Goal: Submit feedback/report problem

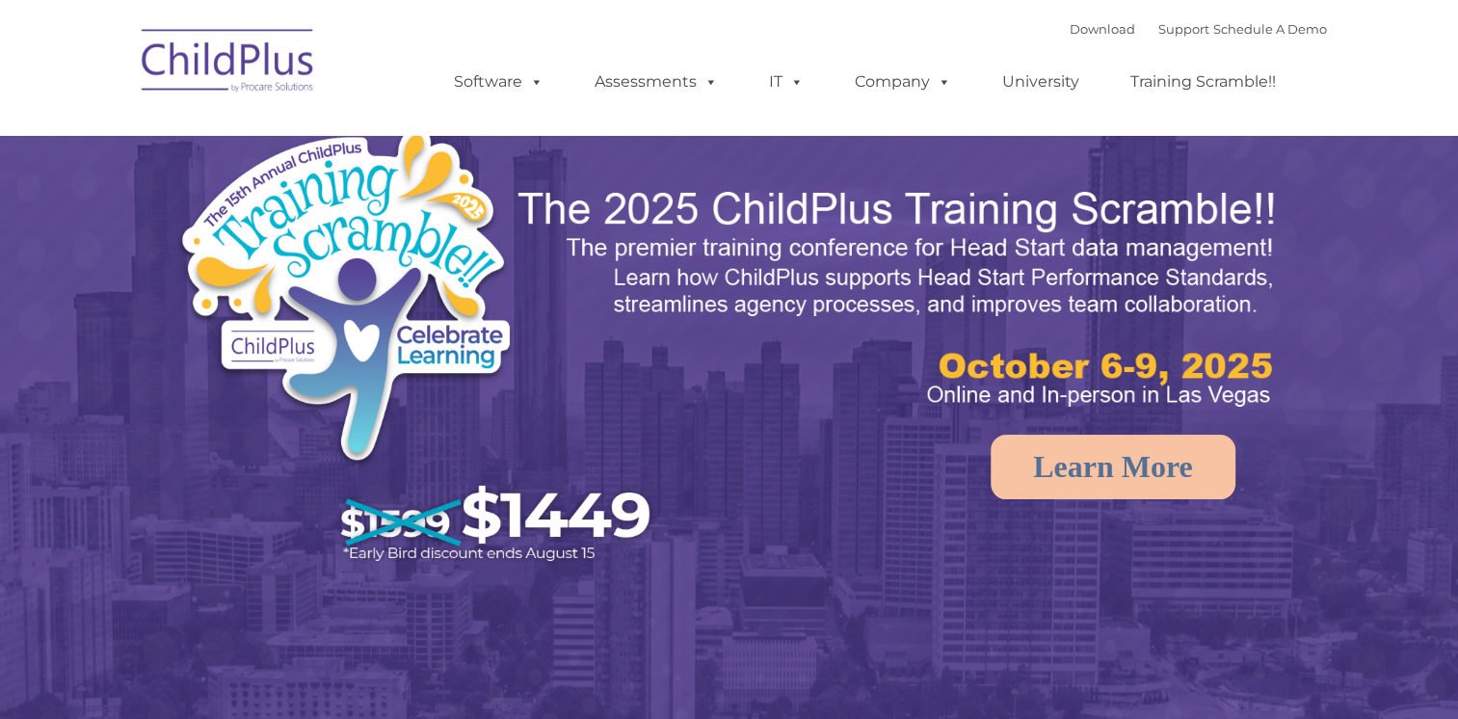
select select "MEDIUM"
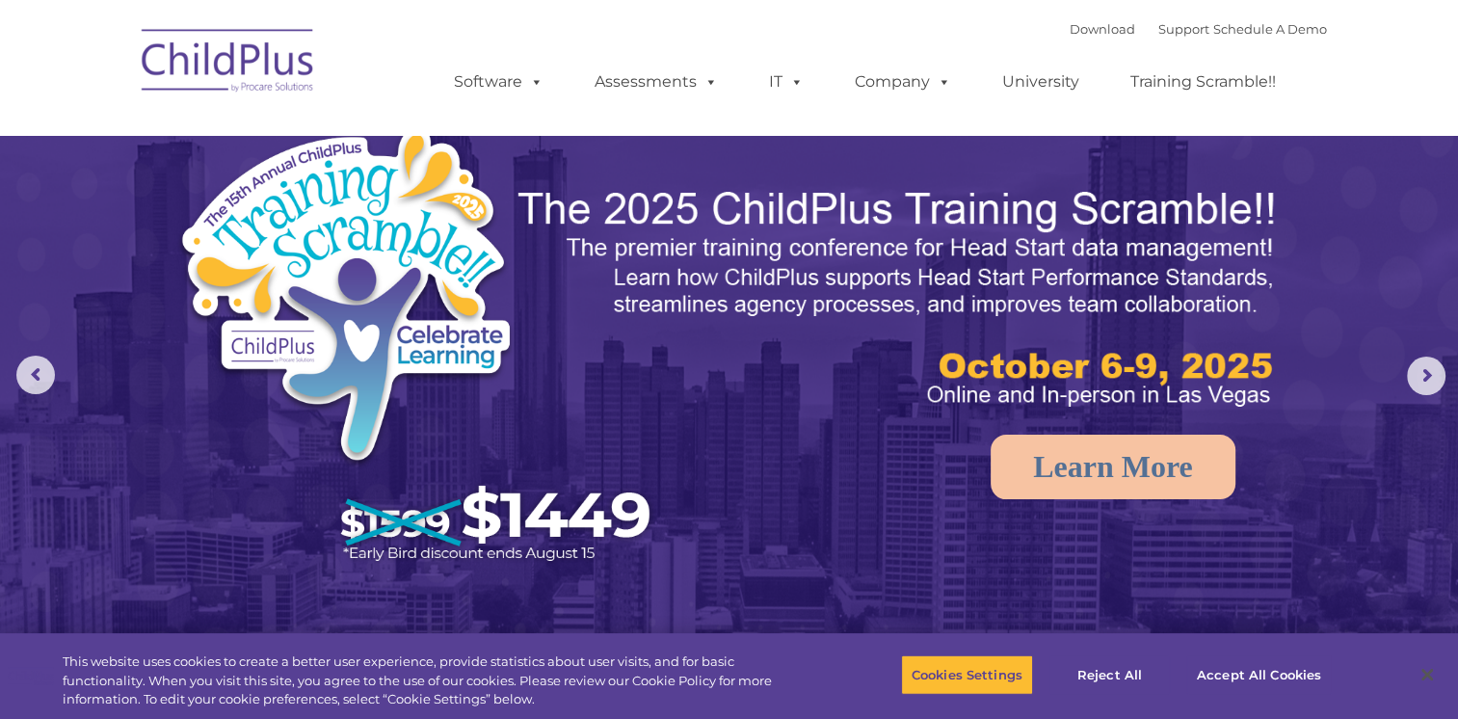
click at [227, 66] on img at bounding box center [228, 63] width 193 height 96
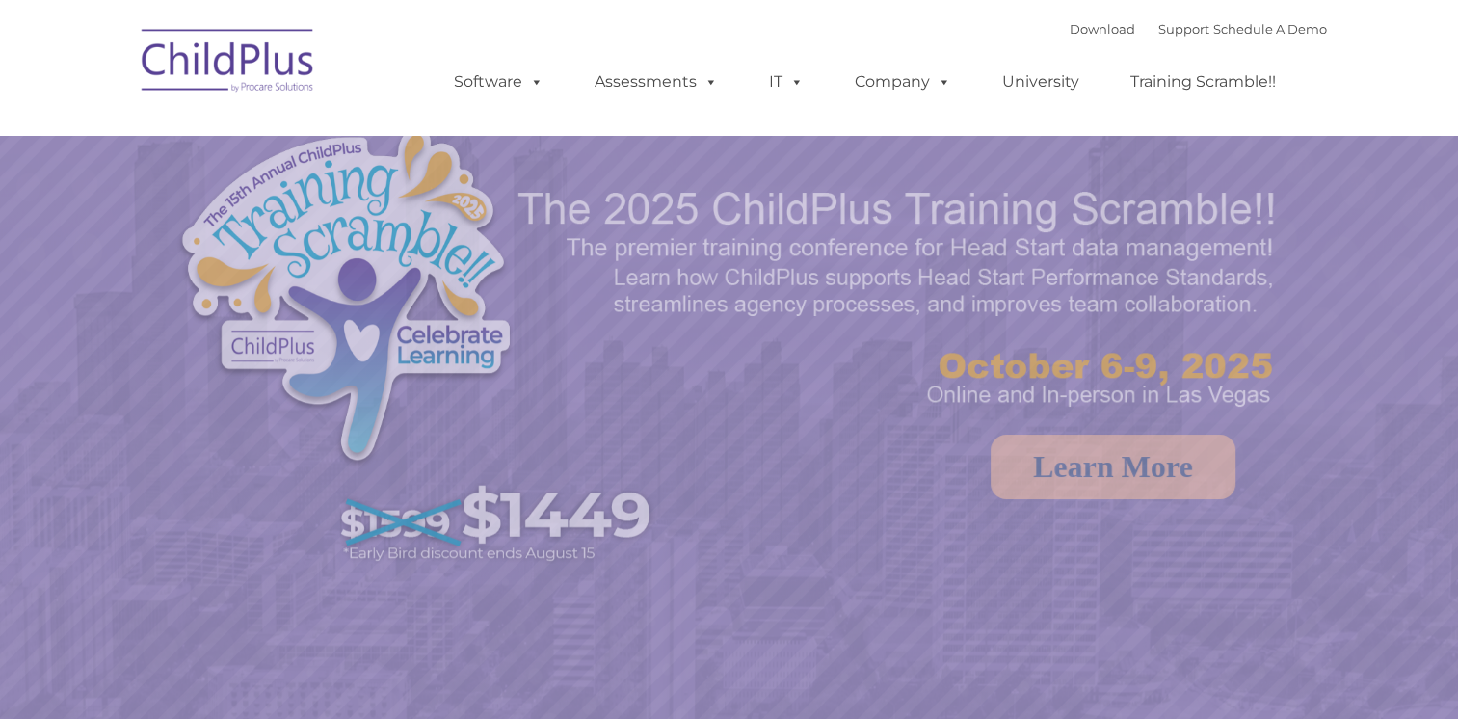
select select "MEDIUM"
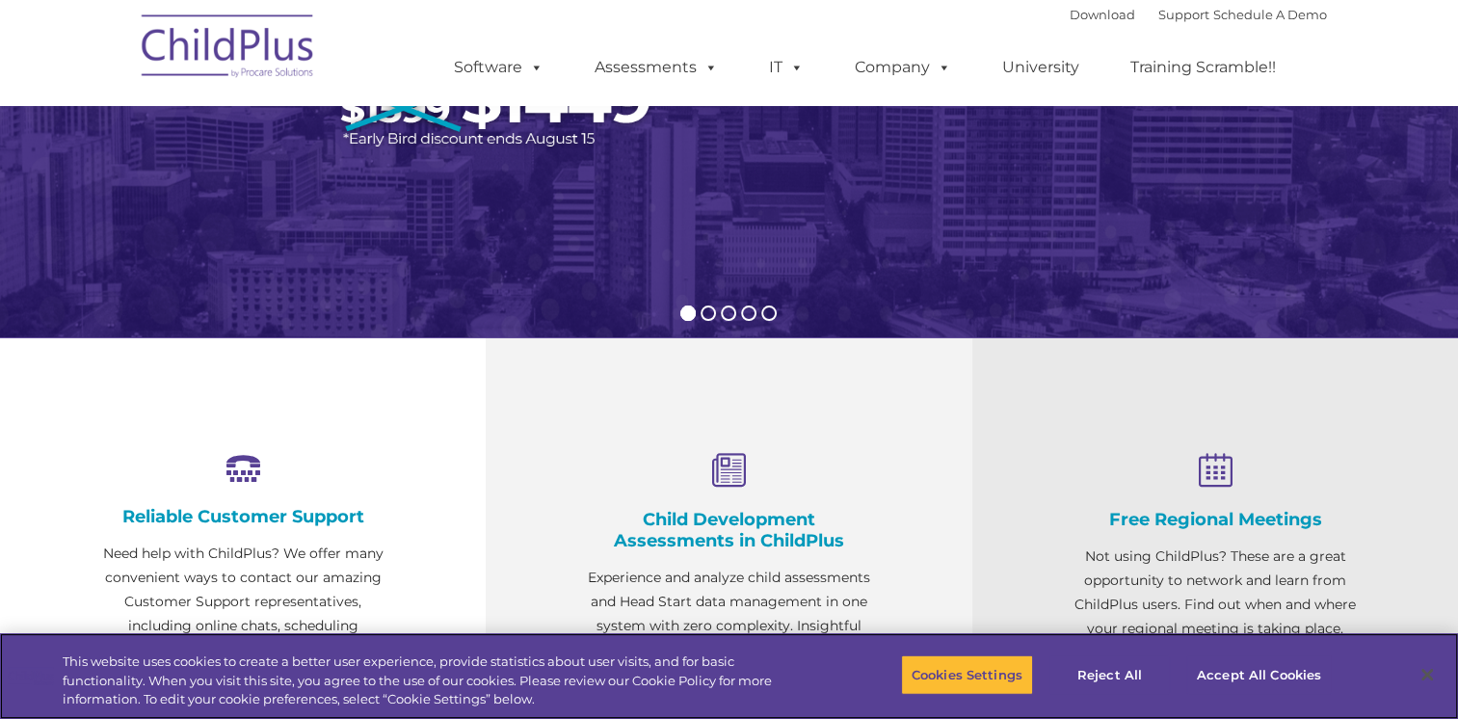
scroll to position [420, 0]
